Goal: Transaction & Acquisition: Register for event/course

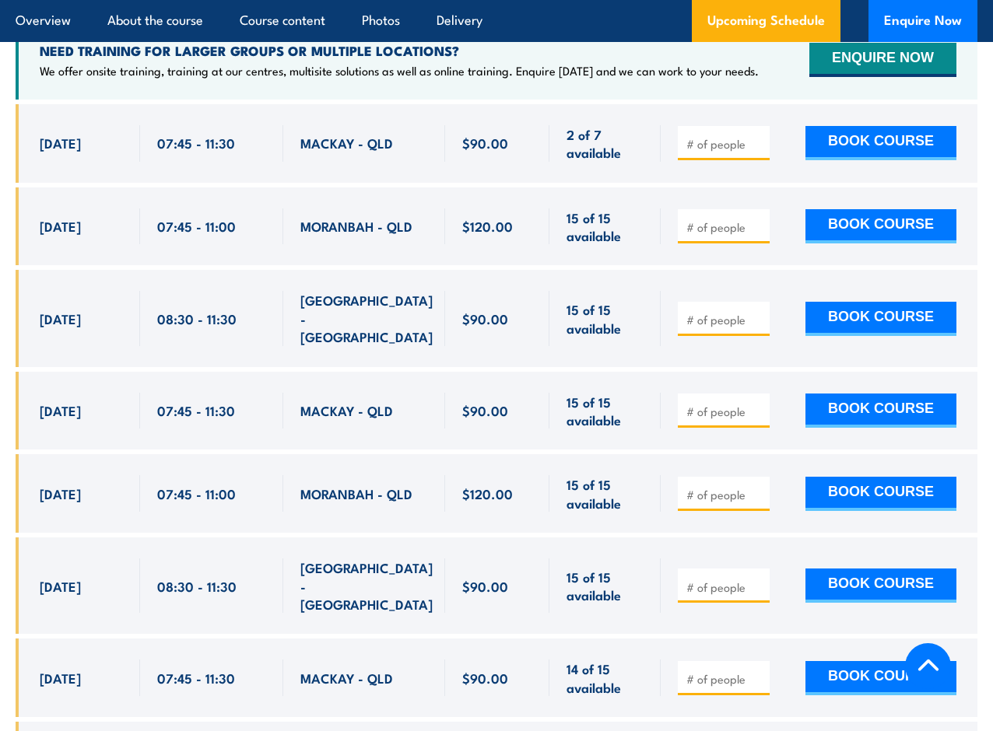
scroll to position [2898, 0]
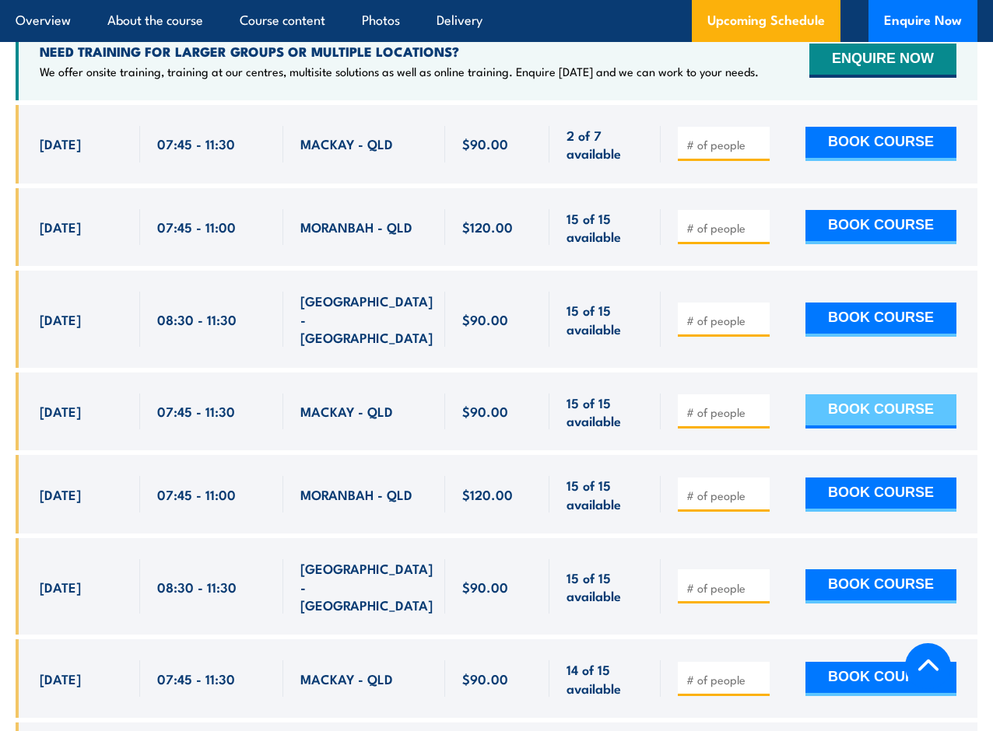
click at [896, 410] on button "BOOK COURSE" at bounding box center [880, 411] width 151 height 34
type input "1"
click at [848, 405] on button "BOOK COURSE" at bounding box center [880, 411] width 151 height 34
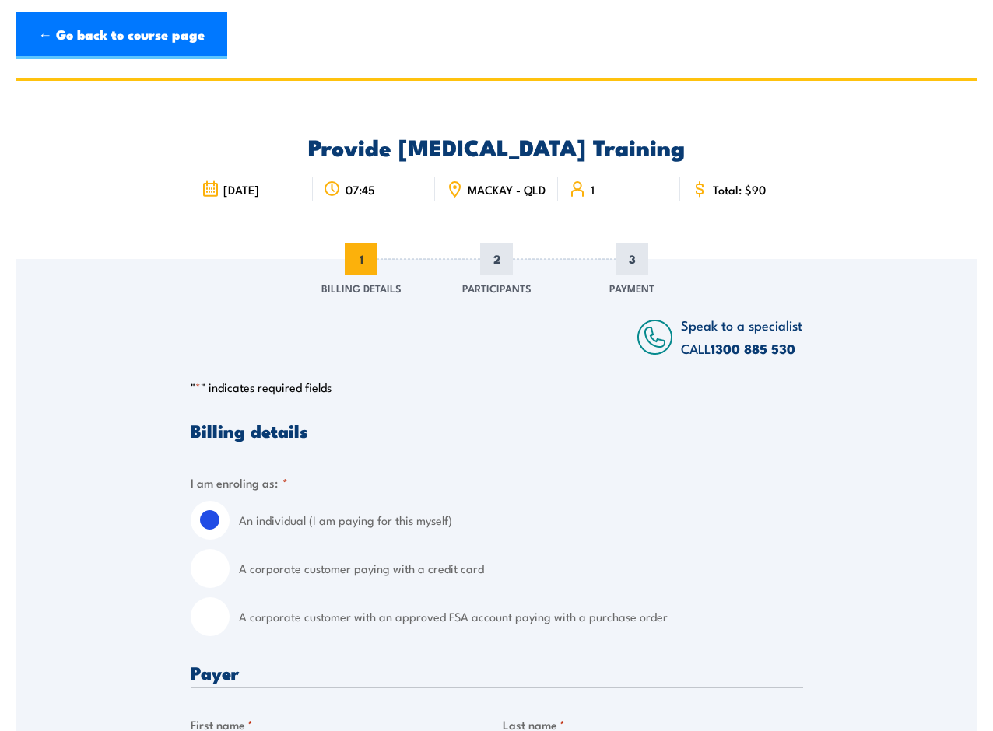
click at [212, 580] on input "A corporate customer paying with a credit card" at bounding box center [210, 568] width 39 height 39
radio input "true"
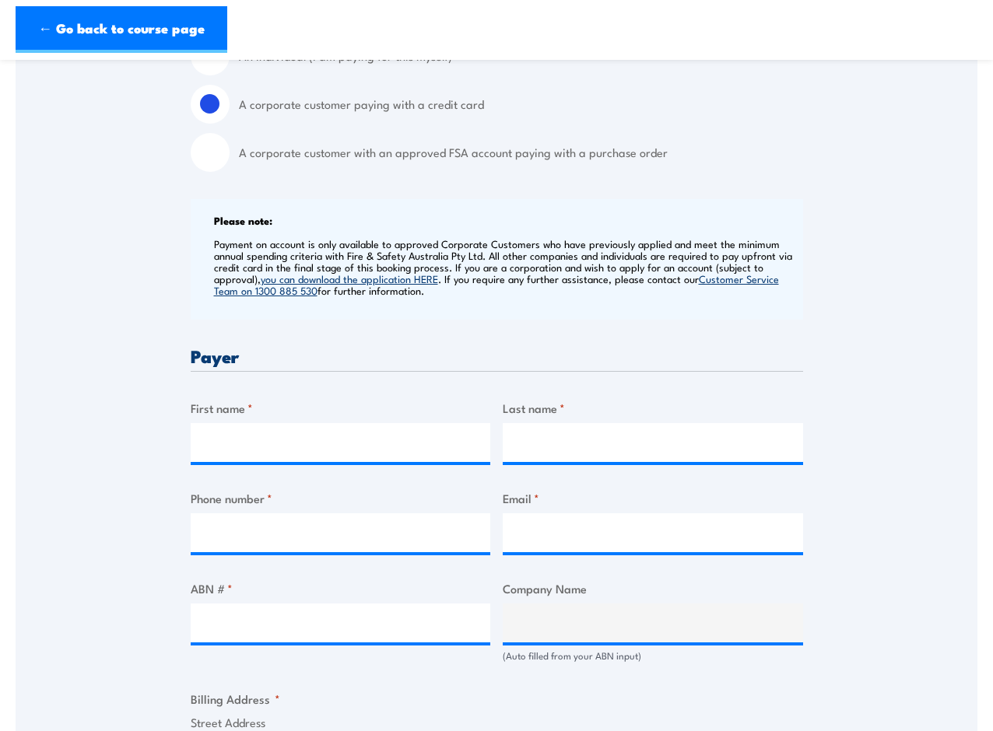
scroll to position [465, 0]
click at [208, 458] on input "First name *" at bounding box center [341, 441] width 300 height 39
type input "Rod"
click at [534, 457] on input "Last name *" at bounding box center [653, 441] width 300 height 39
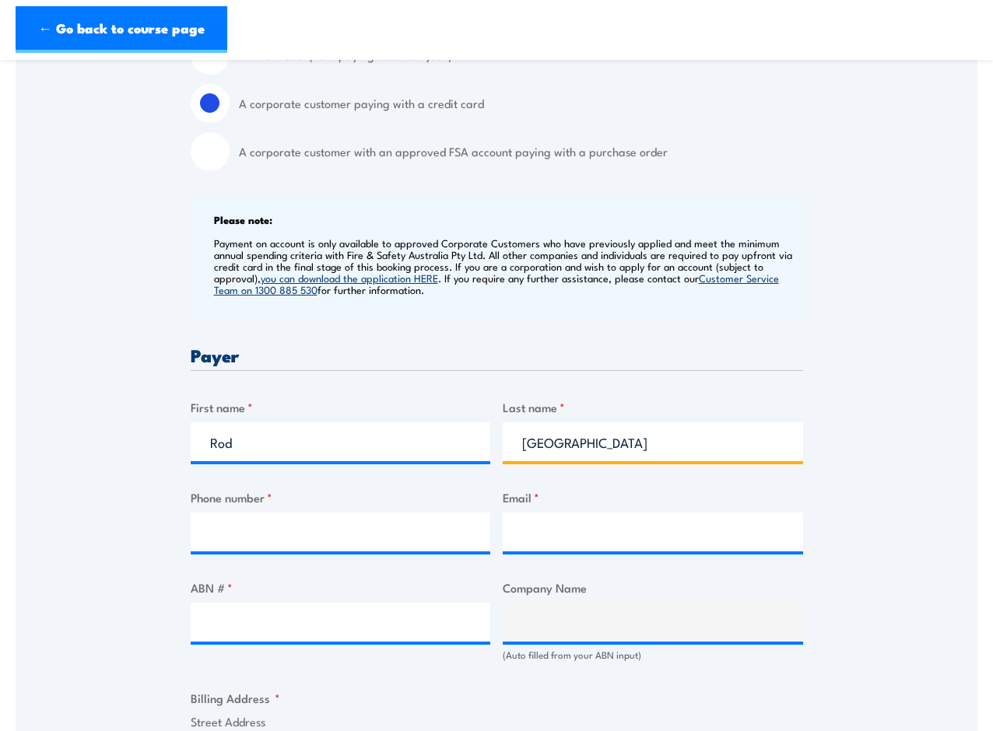
type input "Bedford"
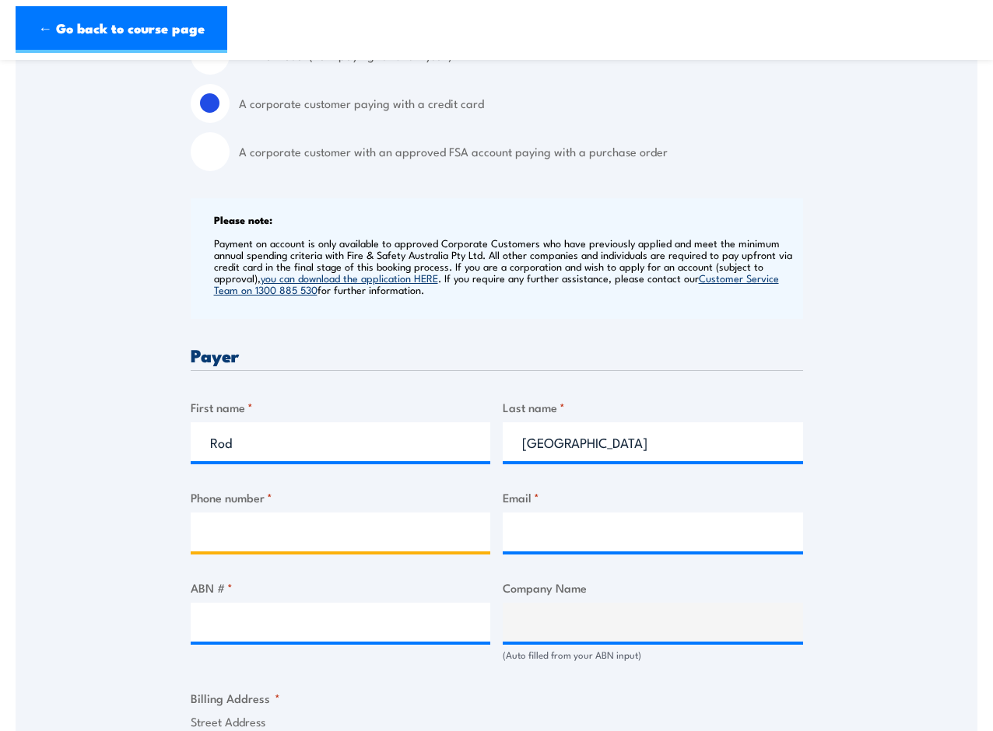
click at [275, 548] on input "Phone number *" at bounding box center [341, 532] width 300 height 39
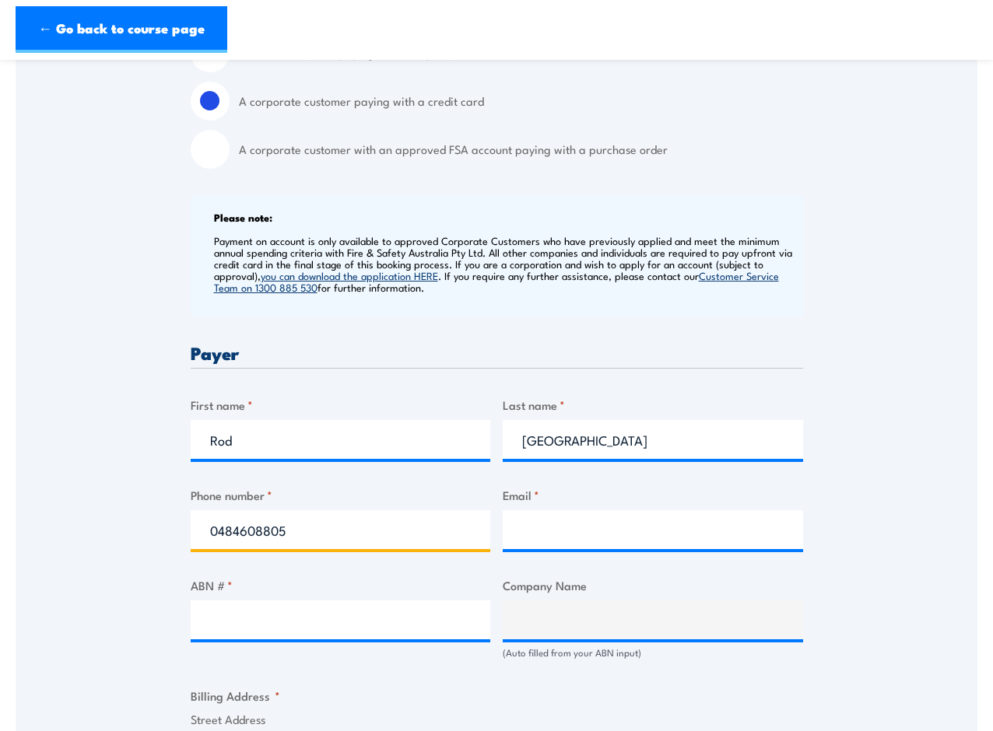
scroll to position [468, 0]
type input "0484608805"
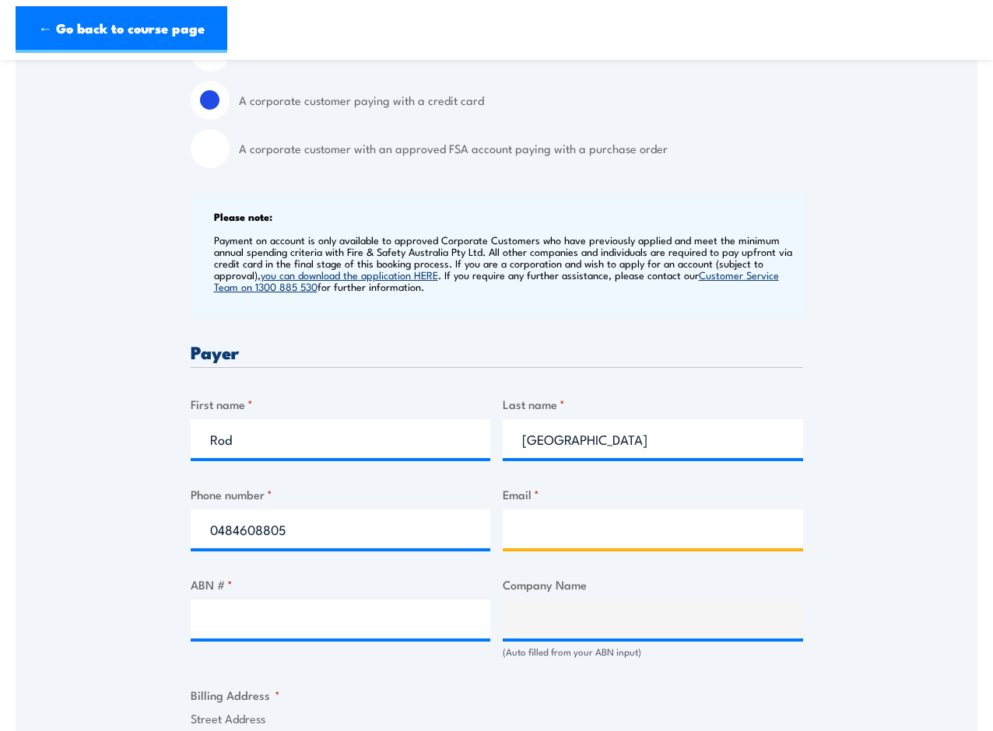
click at [601, 544] on input "Email *" at bounding box center [653, 529] width 300 height 39
type input "rod@airconditioningmackay.com.au"
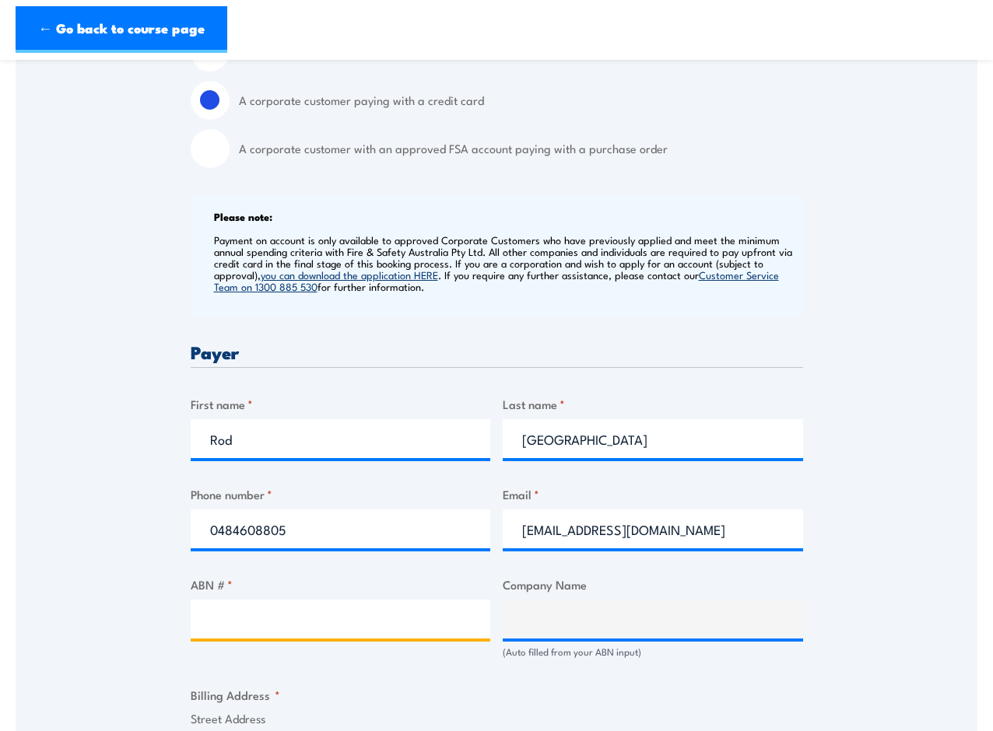
click at [237, 633] on input "ABN # *" at bounding box center [341, 619] width 300 height 39
type input "69838704316"
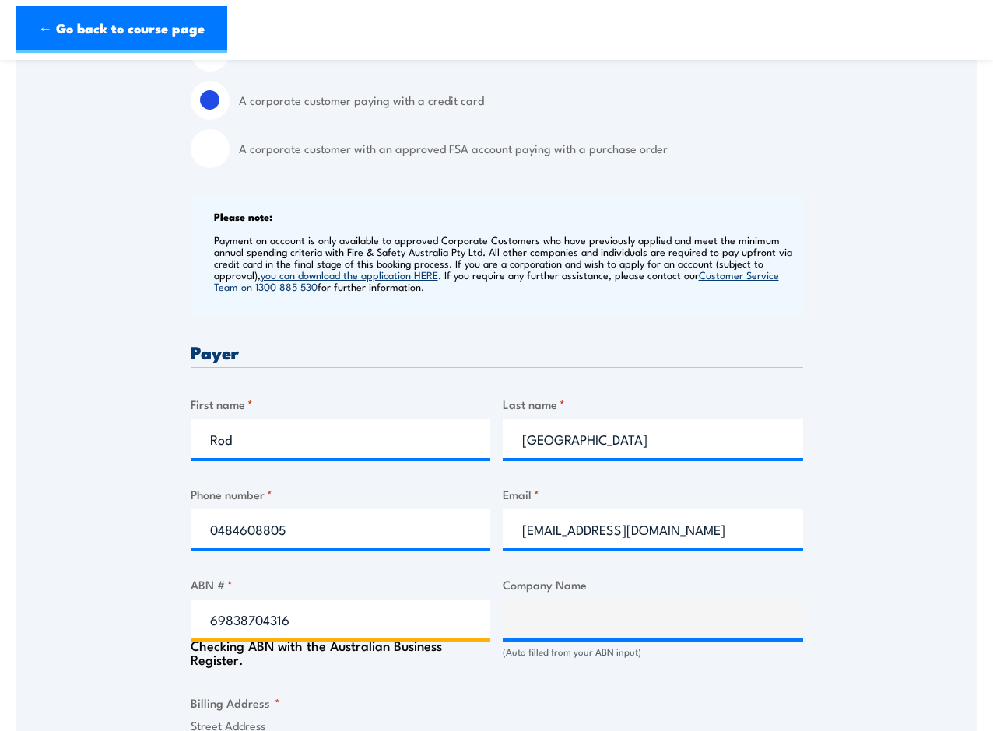
type input "The Trustee for THE CORY BOYANTON FAMILY TRUST"
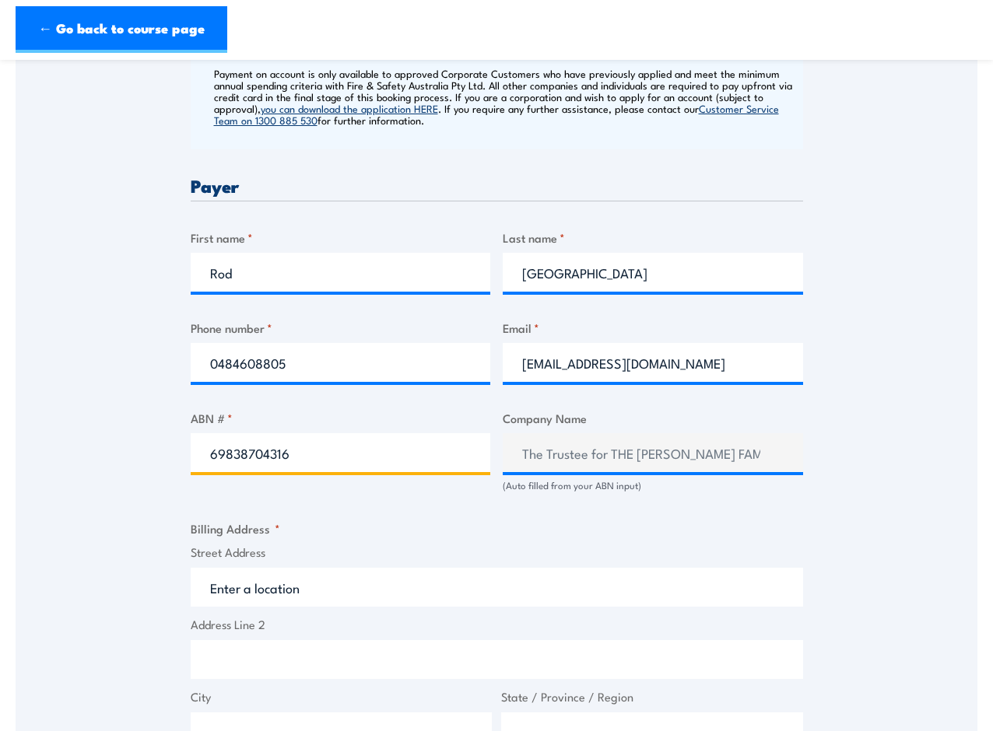
scroll to position [717, 0]
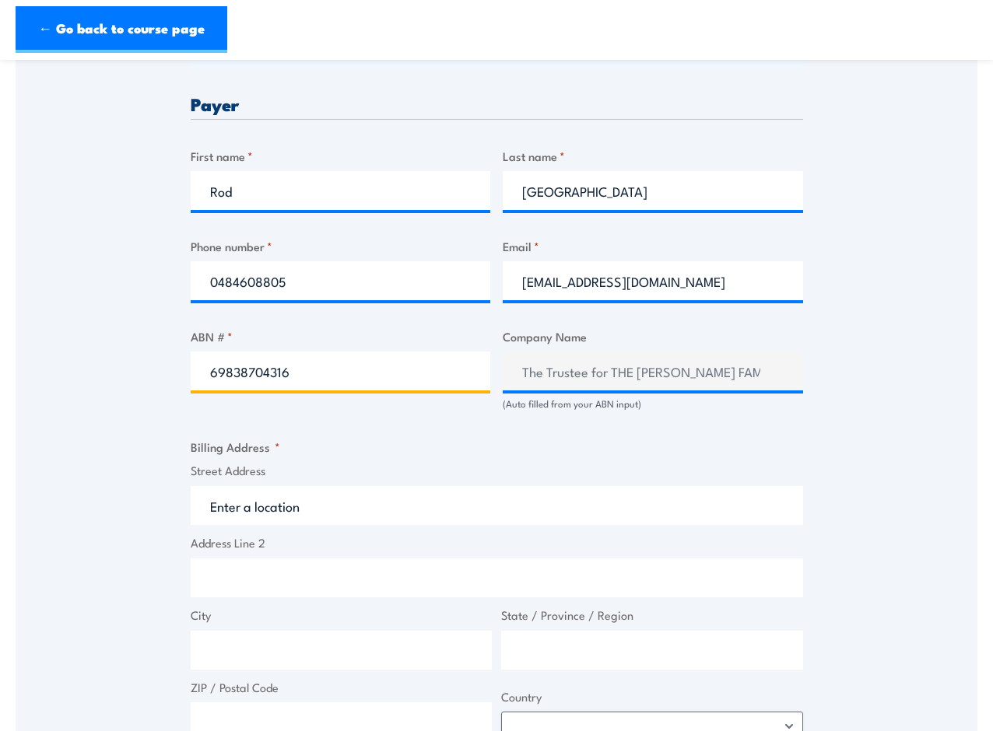
type input "69838704316"
click at [291, 514] on input "Street Address" at bounding box center [497, 505] width 612 height 39
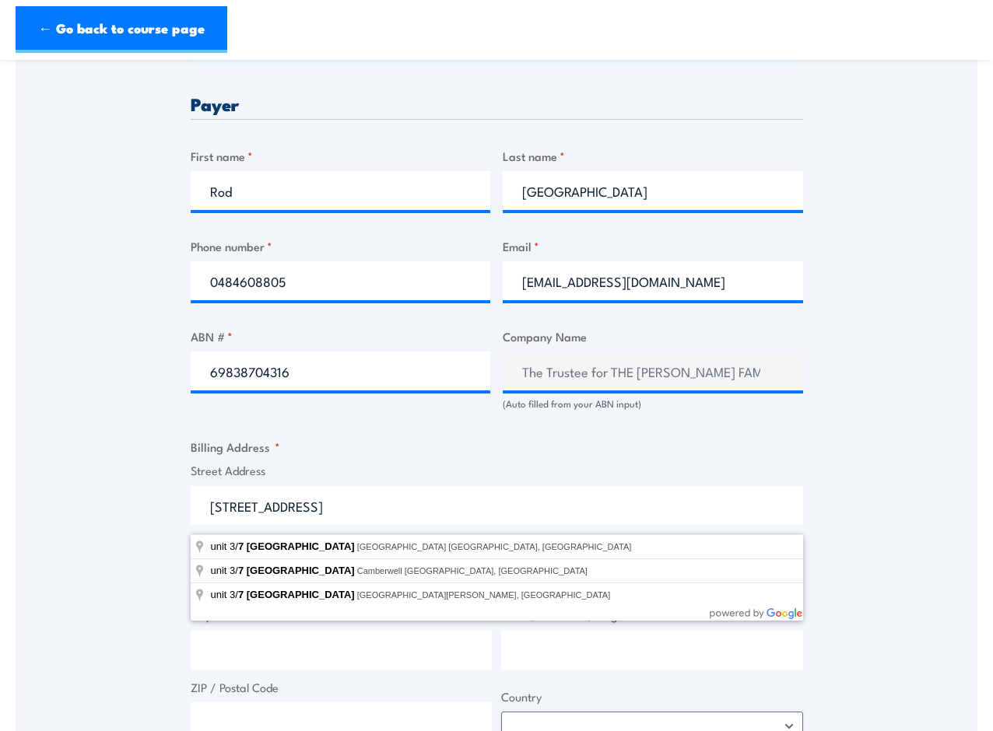
drag, startPoint x: 317, startPoint y: 513, endPoint x: 352, endPoint y: 513, distance: 34.2
click at [352, 513] on input "Unit 3 / 7 Victoria Road" at bounding box center [497, 505] width 612 height 39
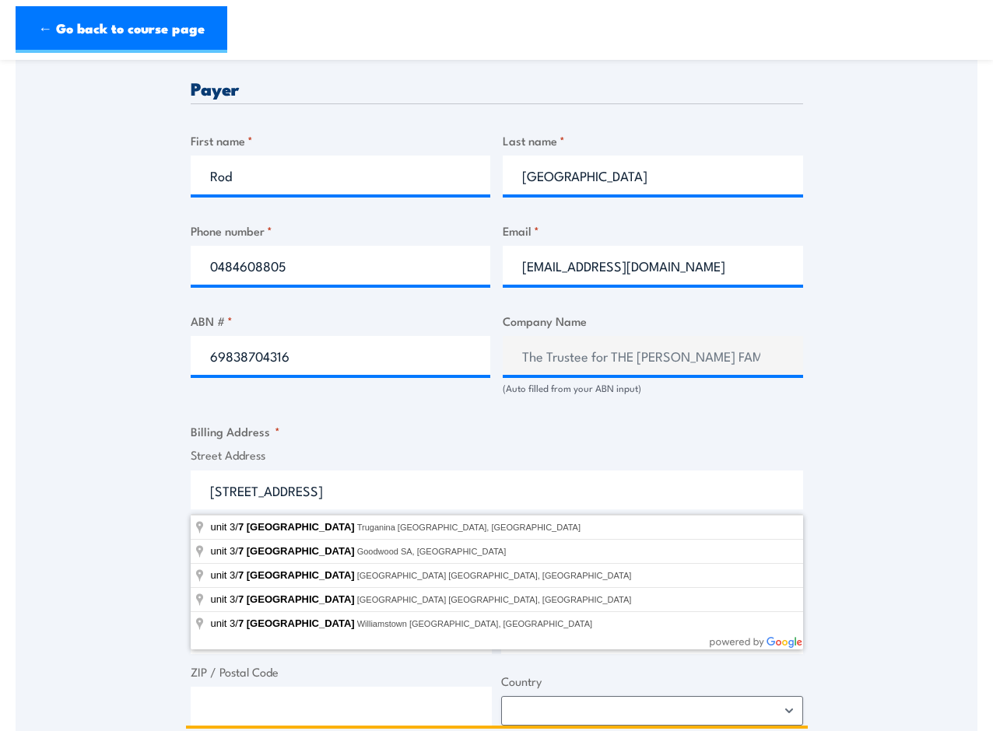
scroll to position [736, 0]
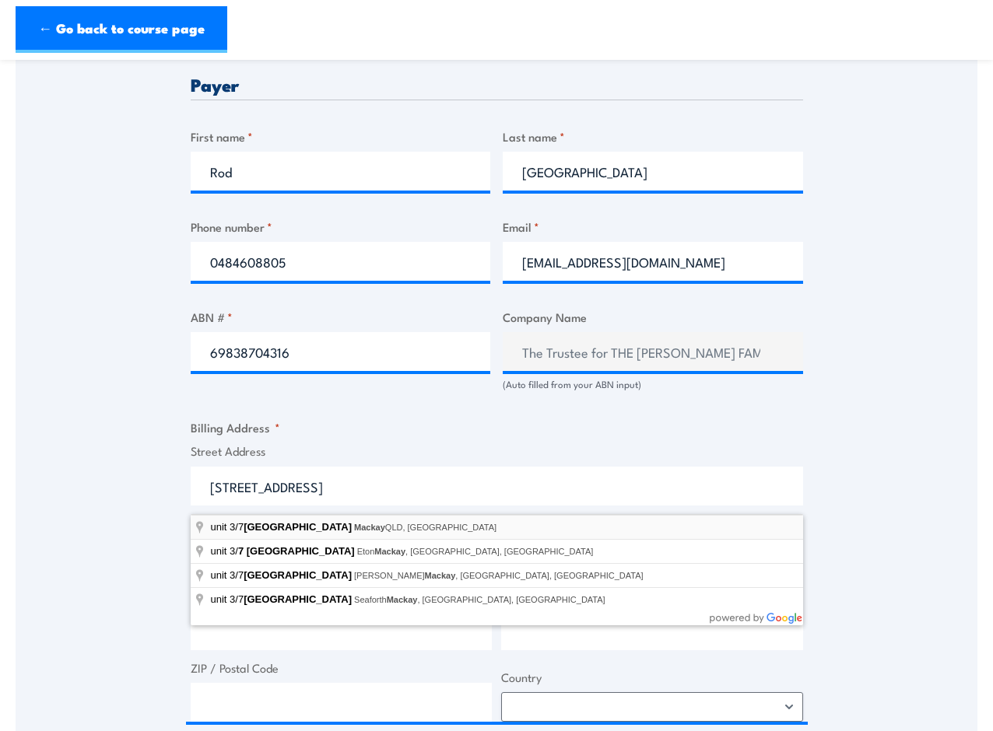
type input "unit 3/7 Victoria Street, Mackay QLD, Australia"
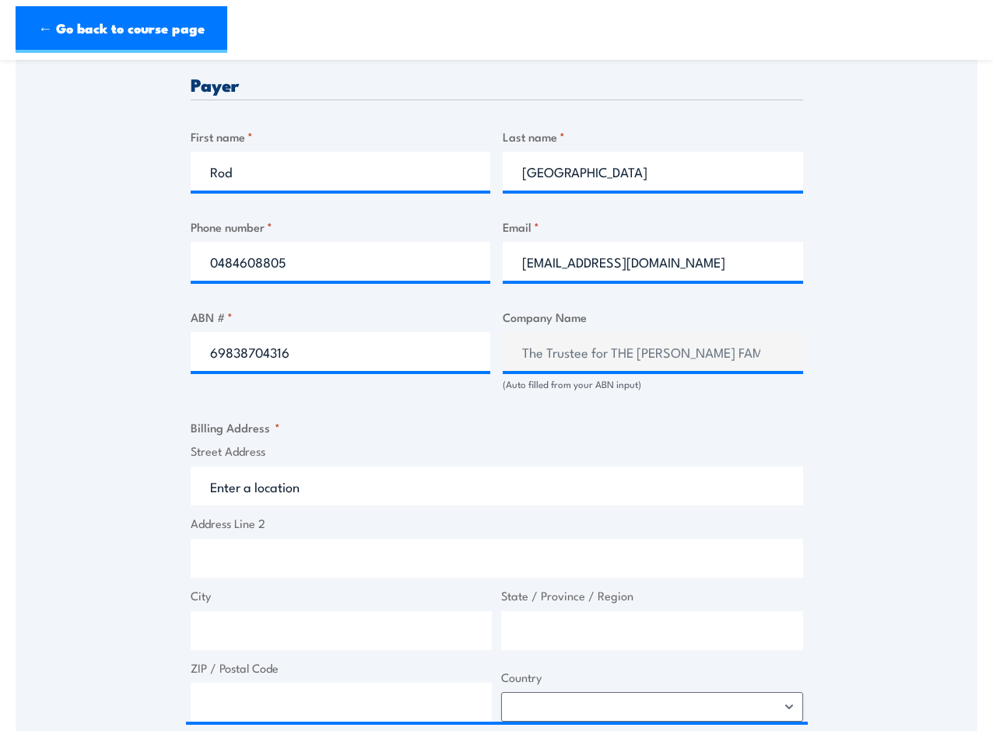
type input "7 Victoria St"
type input "Mackay"
type input "Queensland"
type input "4740"
select select "Australia"
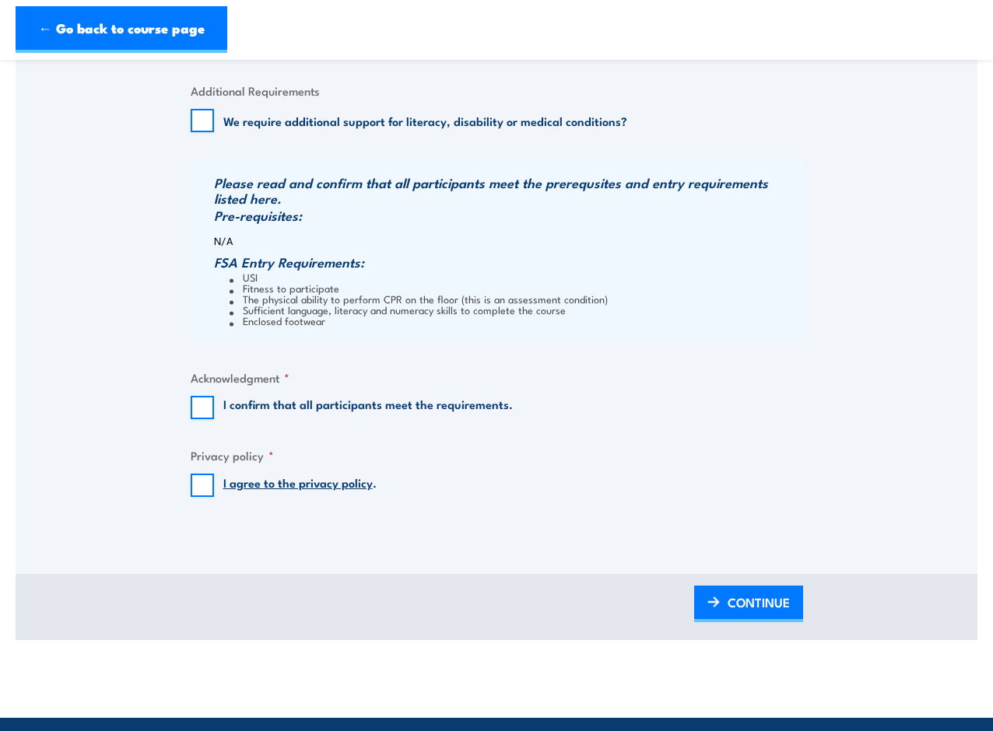
scroll to position [1403, 0]
drag, startPoint x: 195, startPoint y: 513, endPoint x: 199, endPoint y: 499, distance: 13.8
click at [201, 497] on input "I agree to the privacy policy ." at bounding box center [202, 485] width 23 height 23
checkbox input "true"
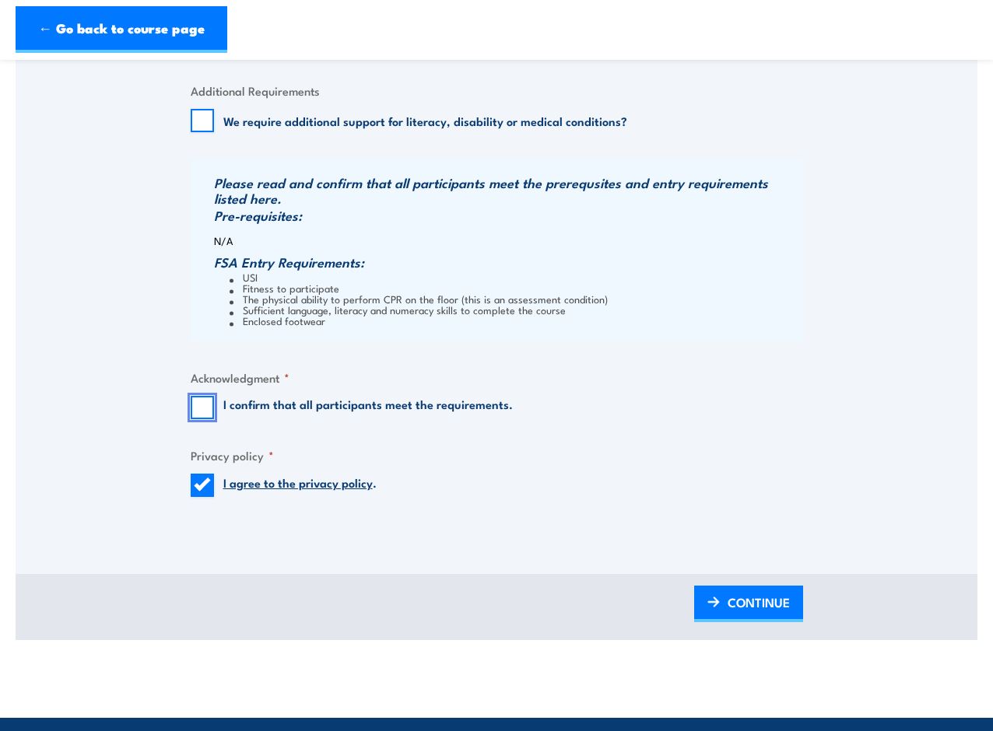
click at [205, 419] on input "I confirm that all participants meet the requirements." at bounding box center [202, 407] width 23 height 23
checkbox input "true"
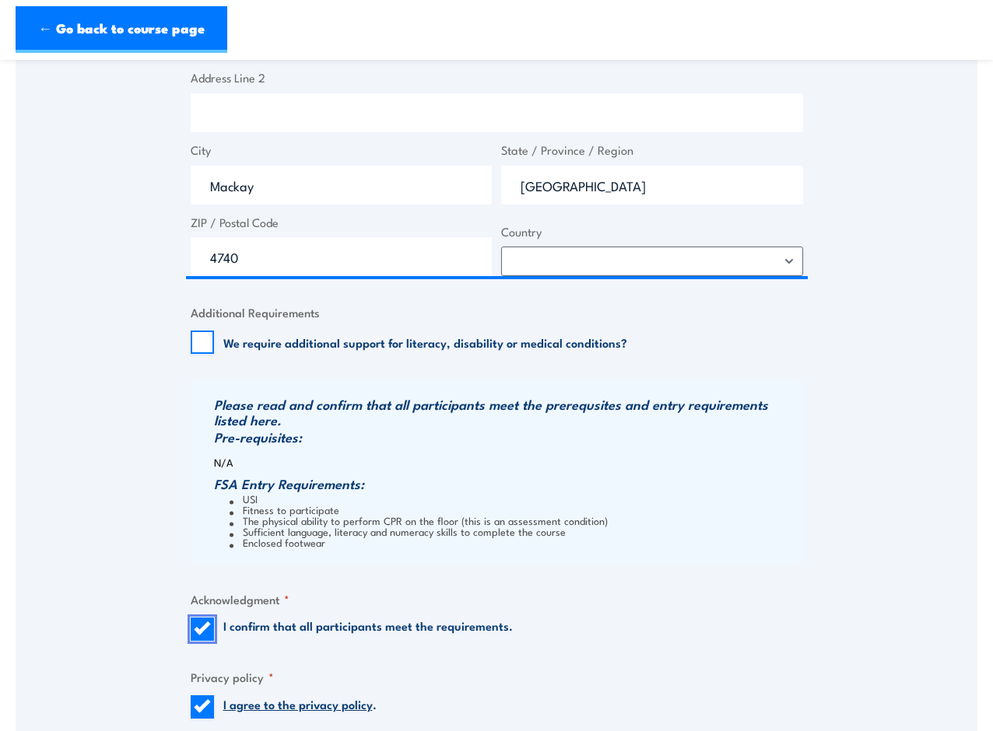
scroll to position [1385, 0]
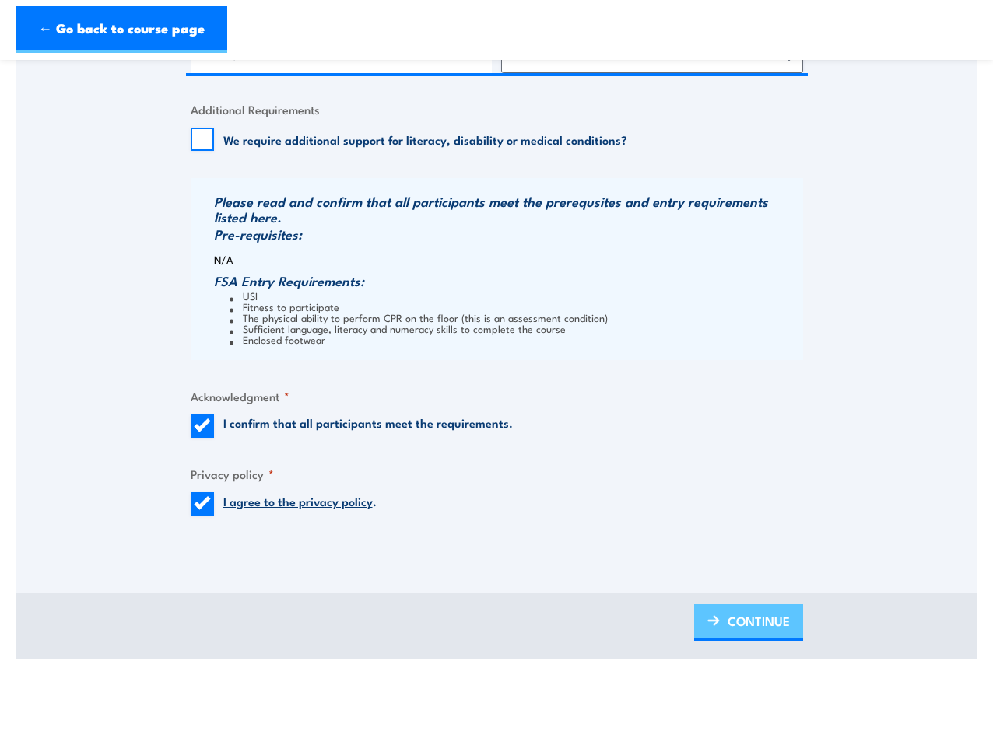
click at [750, 625] on span "CONTINUE" at bounding box center [758, 621] width 62 height 41
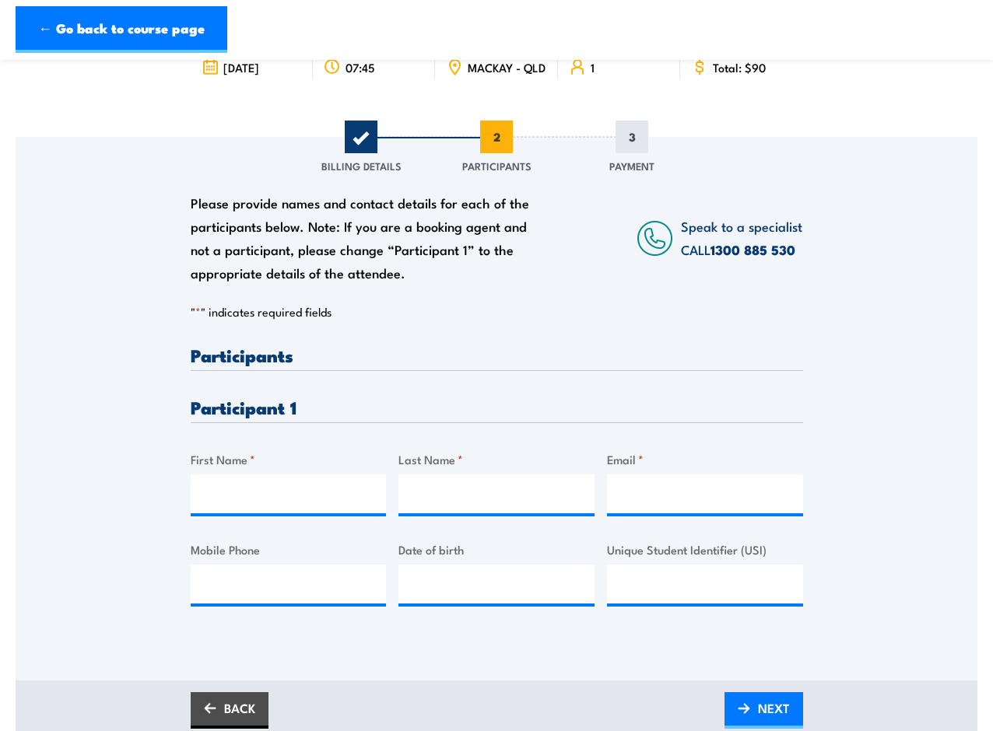
scroll to position [163, 0]
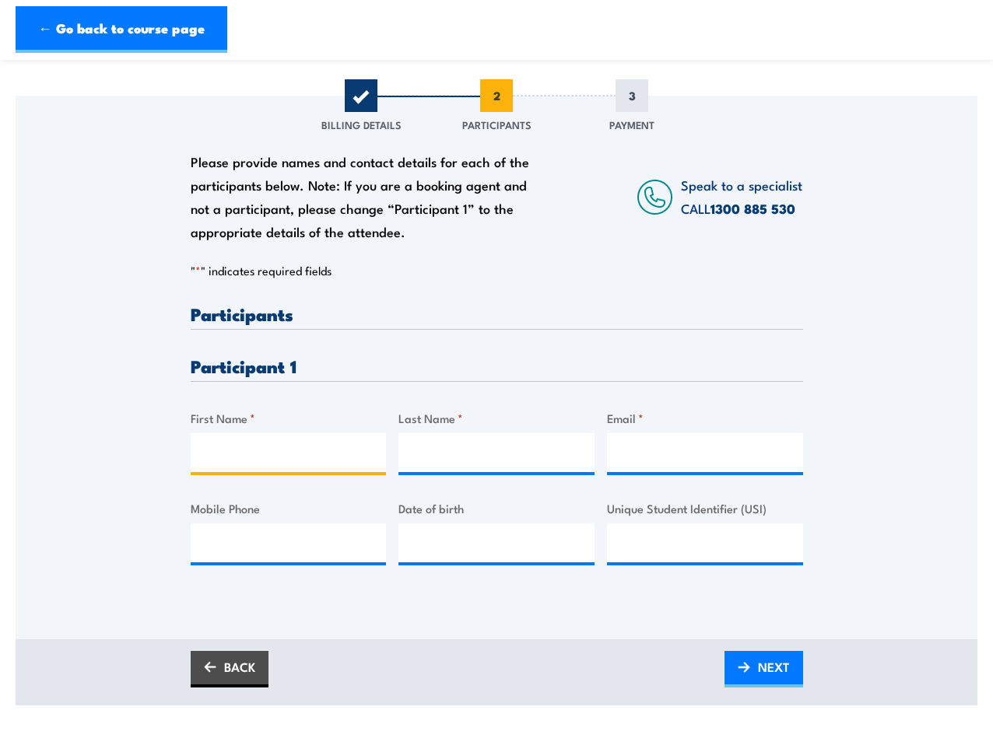
click at [270, 468] on input "First Name *" at bounding box center [289, 452] width 196 height 39
type input "Rod"
click at [413, 457] on input "Last Name *" at bounding box center [496, 452] width 196 height 39
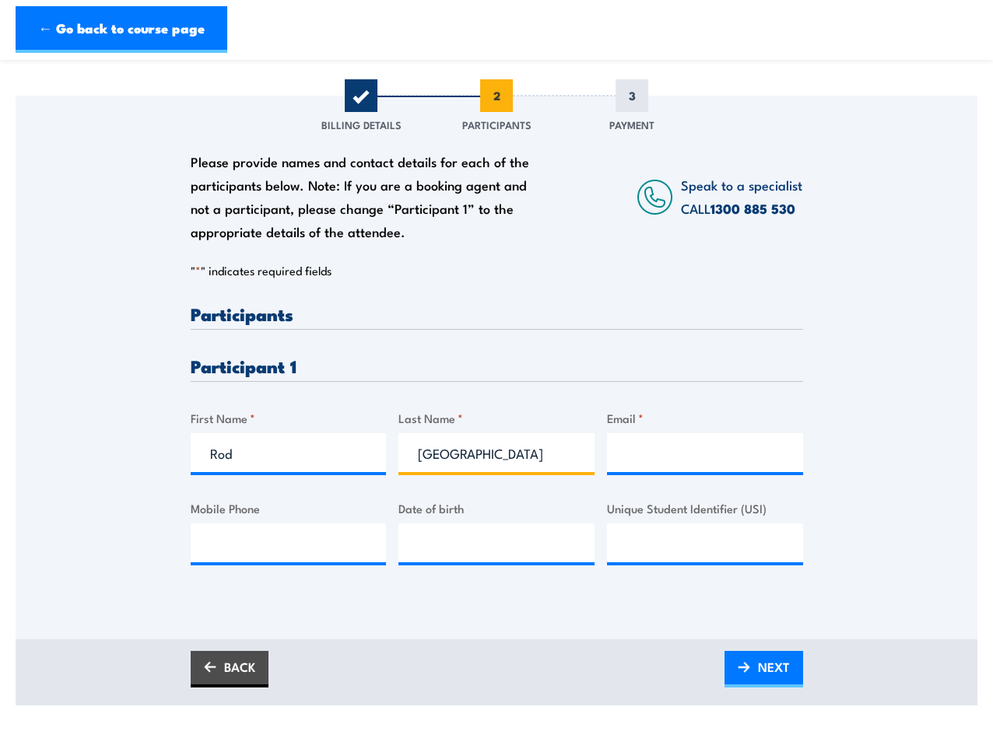
type input "Bedford"
click at [660, 464] on input "Email *" at bounding box center [705, 452] width 196 height 39
type input "rod@airconditioningmackay.com.au"
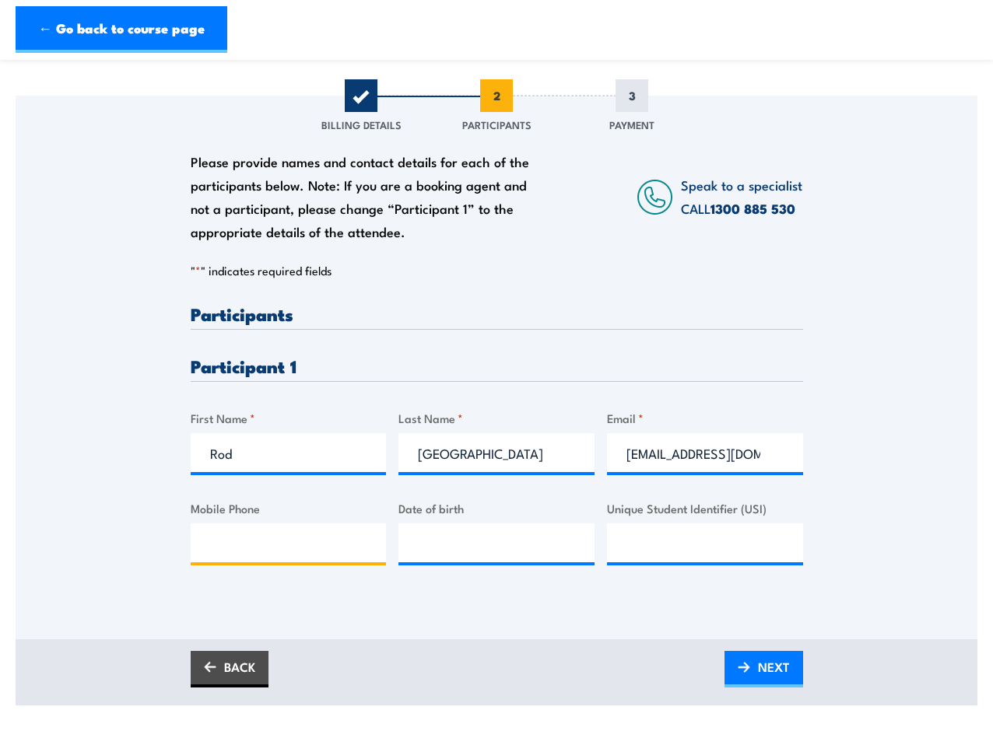
click at [222, 558] on input "Mobile Phone" at bounding box center [289, 543] width 196 height 39
type input "0484608805"
click at [422, 561] on input "__/__/____" at bounding box center [496, 543] width 196 height 39
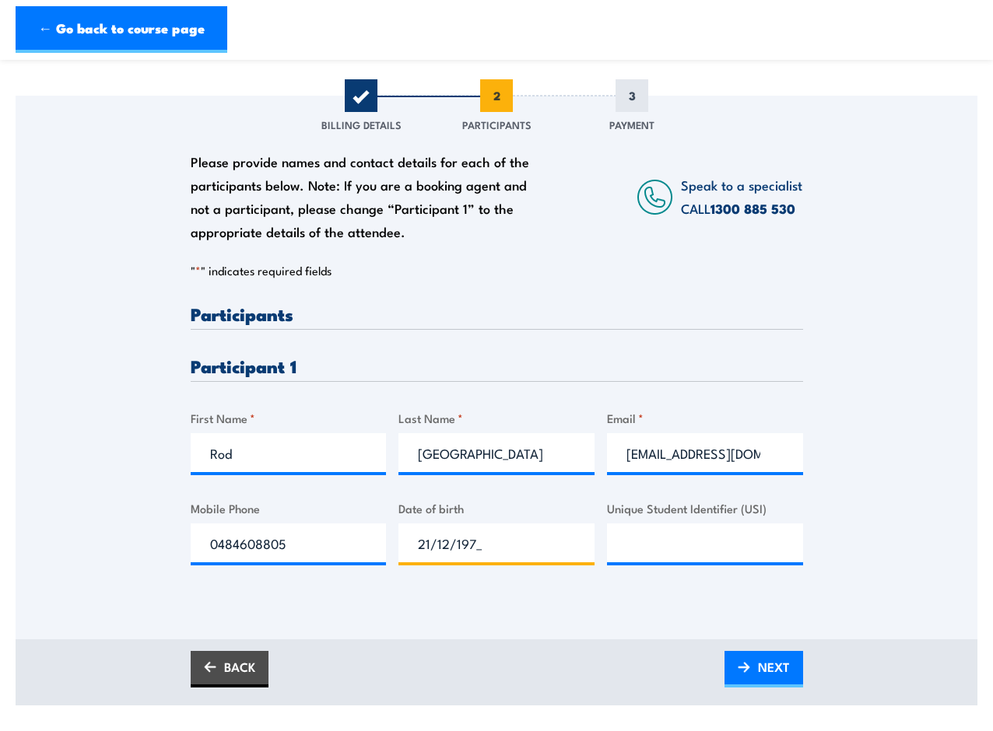
type input "21/12/1970"
click at [622, 560] on input "Unique Student Identifier (USI)" at bounding box center [705, 543] width 196 height 39
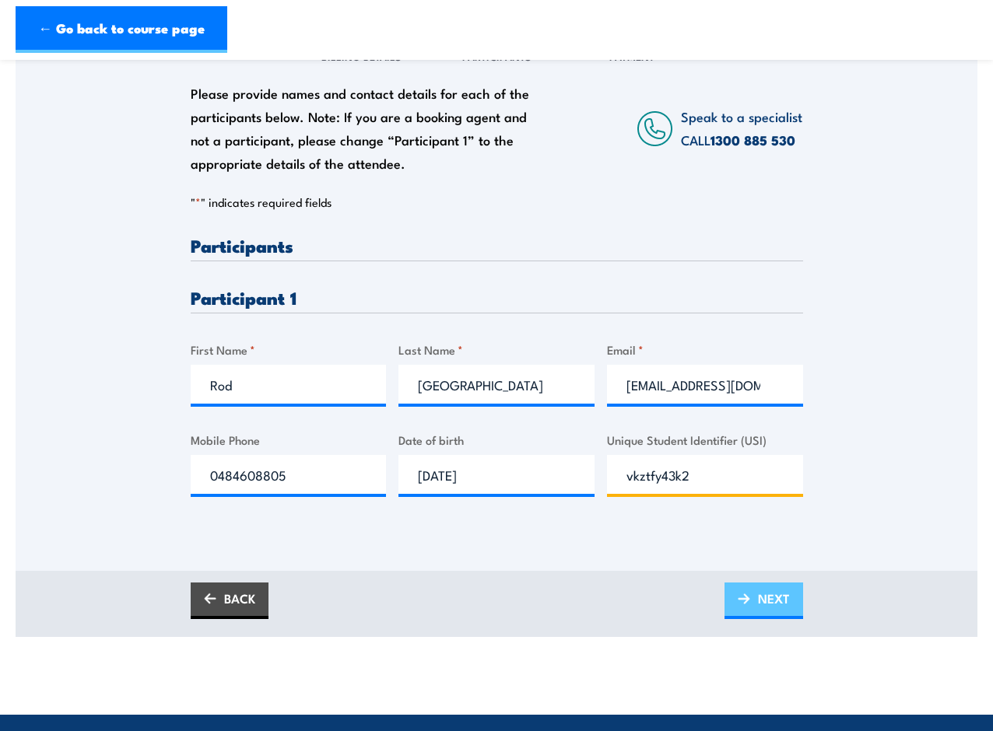
scroll to position [240, 0]
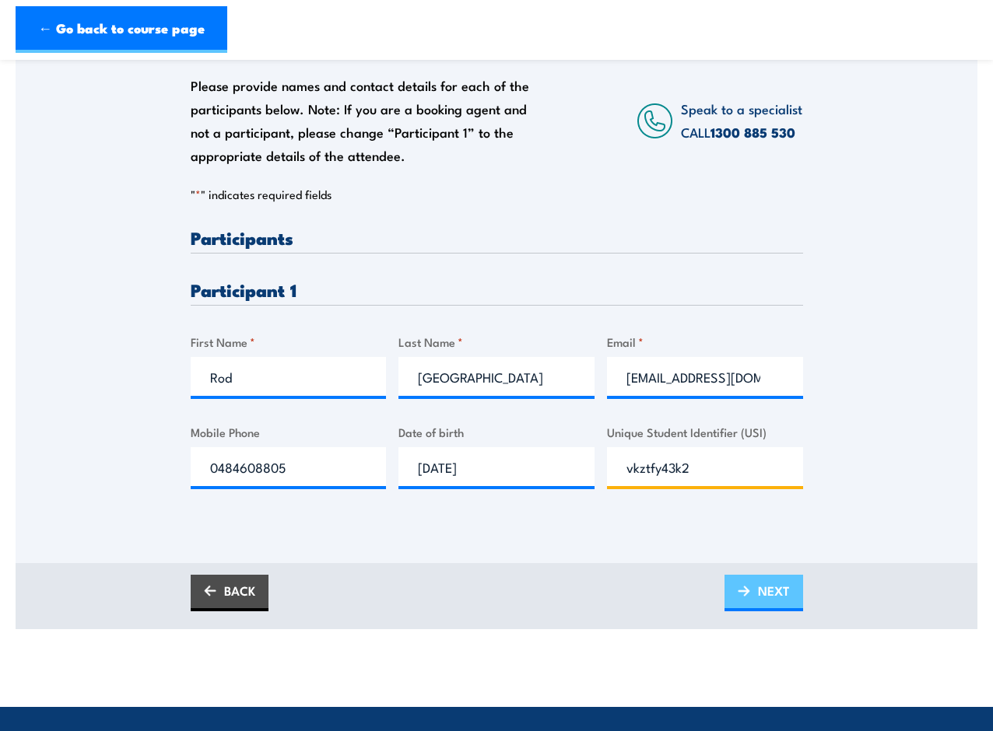
type input "vkztfy43k2"
click at [780, 609] on span "NEXT" at bounding box center [774, 590] width 32 height 41
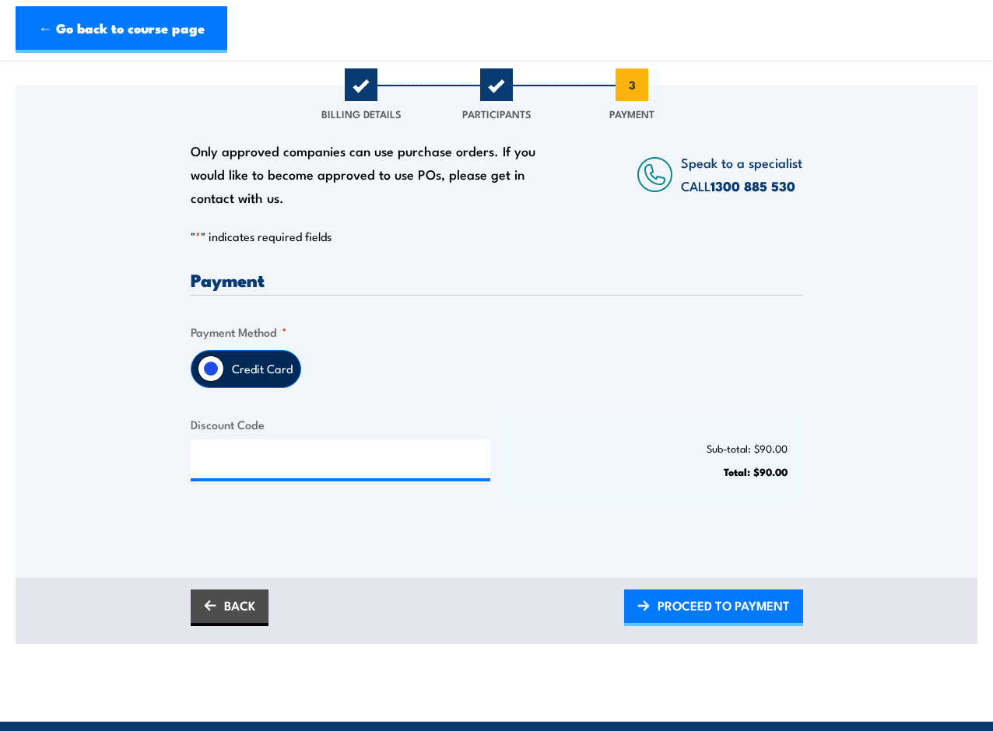
scroll to position [199, 0]
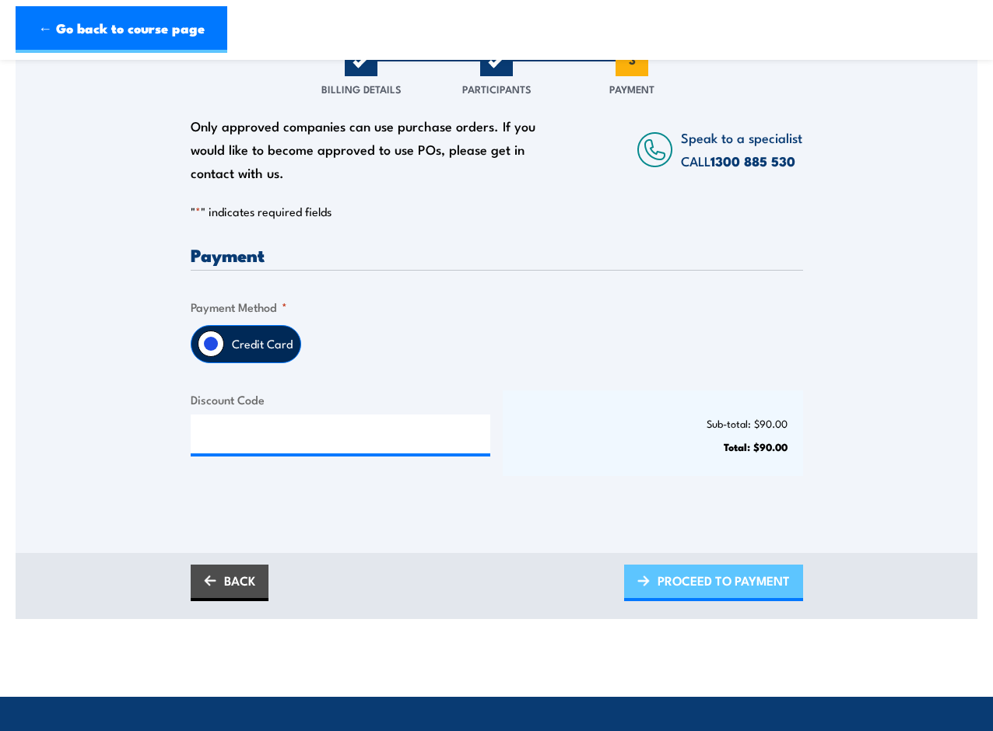
click at [722, 594] on span "PROCEED TO PAYMENT" at bounding box center [723, 580] width 132 height 41
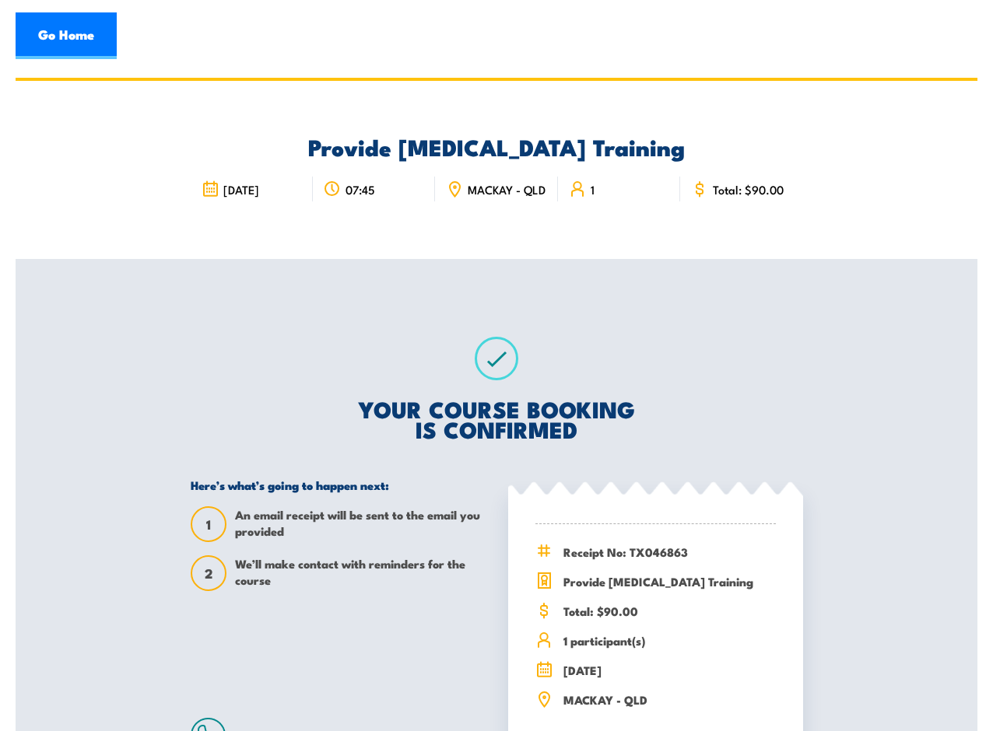
click at [608, 561] on span "Receipt No: TX046863" at bounding box center [669, 552] width 212 height 18
